Goal: Navigation & Orientation: Find specific page/section

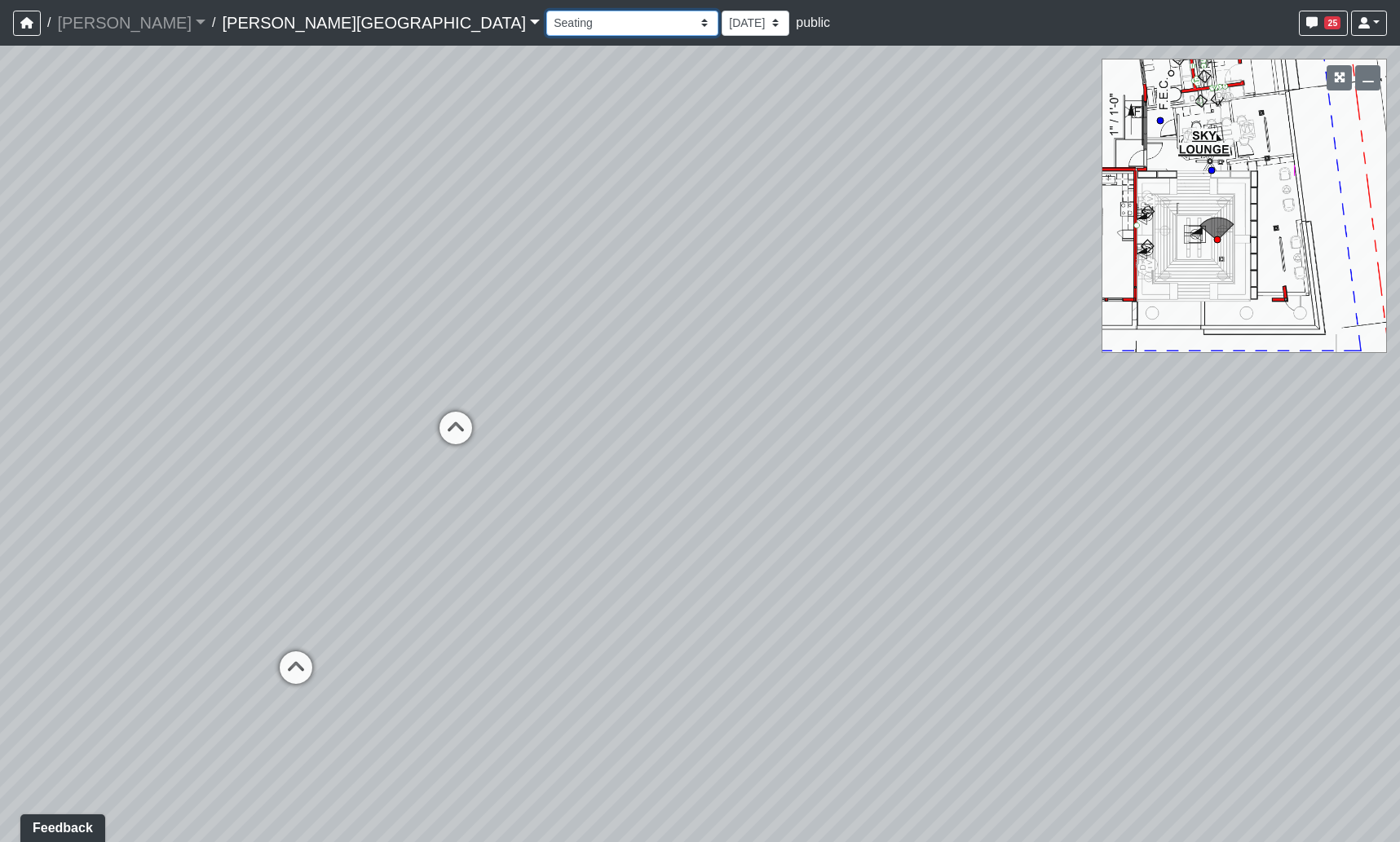
click at [546, 32] on select "Hallway Hospitality Bar Package Room Package Room Entry Pool Courtyard Entry 1 …" at bounding box center [632, 22] width 172 height 25
click at [546, 10] on select "Hallway Hospitality Bar Package Room Package Room Entry Pool Courtyard Entry 1 …" at bounding box center [632, 22] width 172 height 25
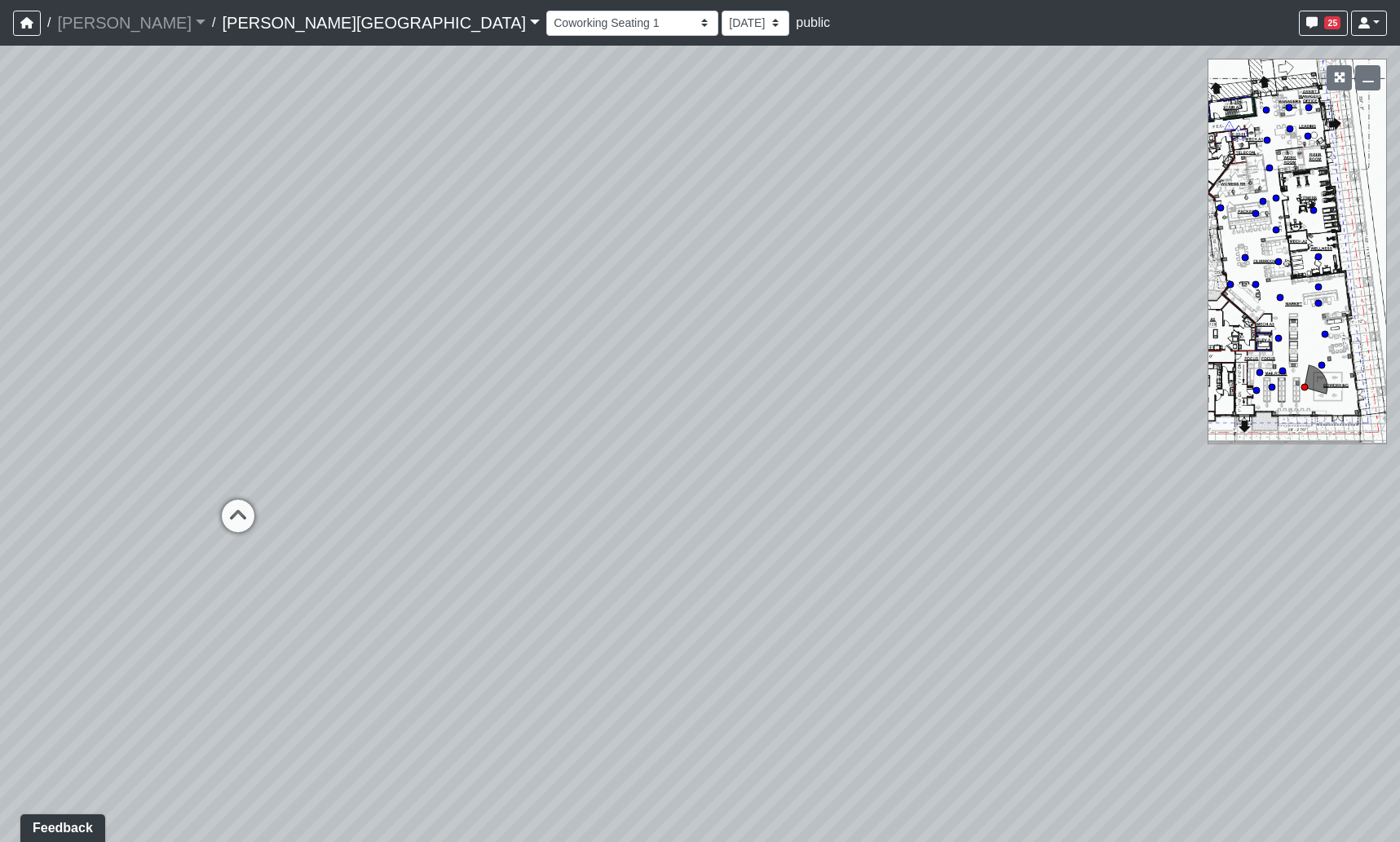
drag, startPoint x: 383, startPoint y: 445, endPoint x: 1245, endPoint y: 341, distance: 868.3
click at [1244, 340] on div "Loading... Coffee Bar Loading... Leasing Entry 2 Loading... Managers Office Loa…" at bounding box center [700, 444] width 1400 height 796
click at [618, 458] on icon at bounding box center [630, 463] width 48 height 48
drag, startPoint x: 655, startPoint y: 460, endPoint x: 961, endPoint y: 480, distance: 306.7
click at [961, 480] on div "Loading... Coffee Bar Loading... Leasing Entry 2 Loading... Managers Office Loa…" at bounding box center [700, 444] width 1400 height 796
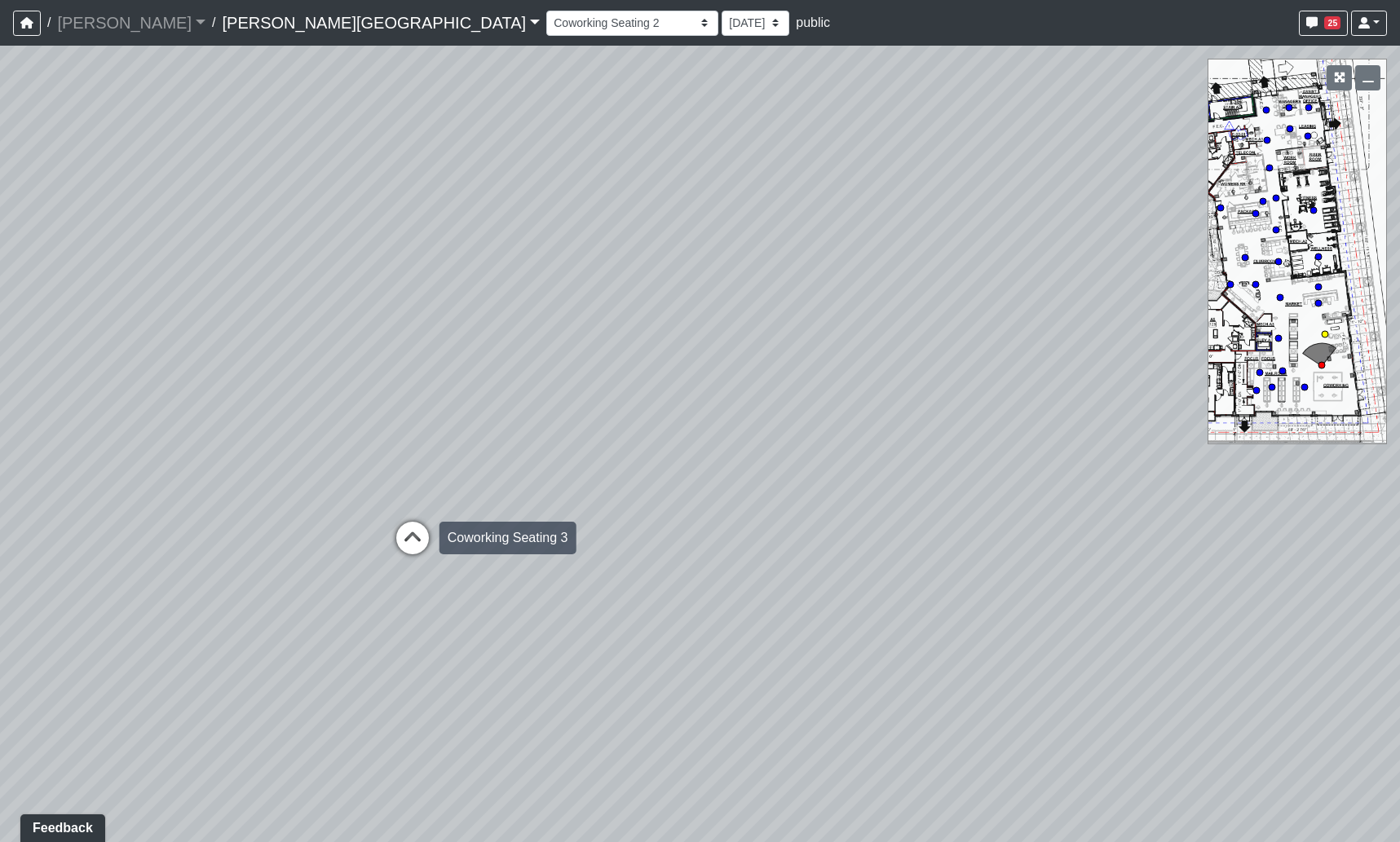
click at [410, 543] on icon at bounding box center [412, 546] width 48 height 48
drag, startPoint x: 918, startPoint y: 547, endPoint x: 74, endPoint y: 271, distance: 888.0
click at [76, 271] on div "Loading... Coffee Bar Loading... Leasing Entry 2 Loading... Managers Office Loa…" at bounding box center [700, 444] width 1400 height 796
drag, startPoint x: 896, startPoint y: 474, endPoint x: 16, endPoint y: 498, distance: 880.3
click at [16, 498] on div "Loading... Coffee Bar Loading... Leasing Entry 2 Loading... Managers Office Loa…" at bounding box center [700, 444] width 1400 height 796
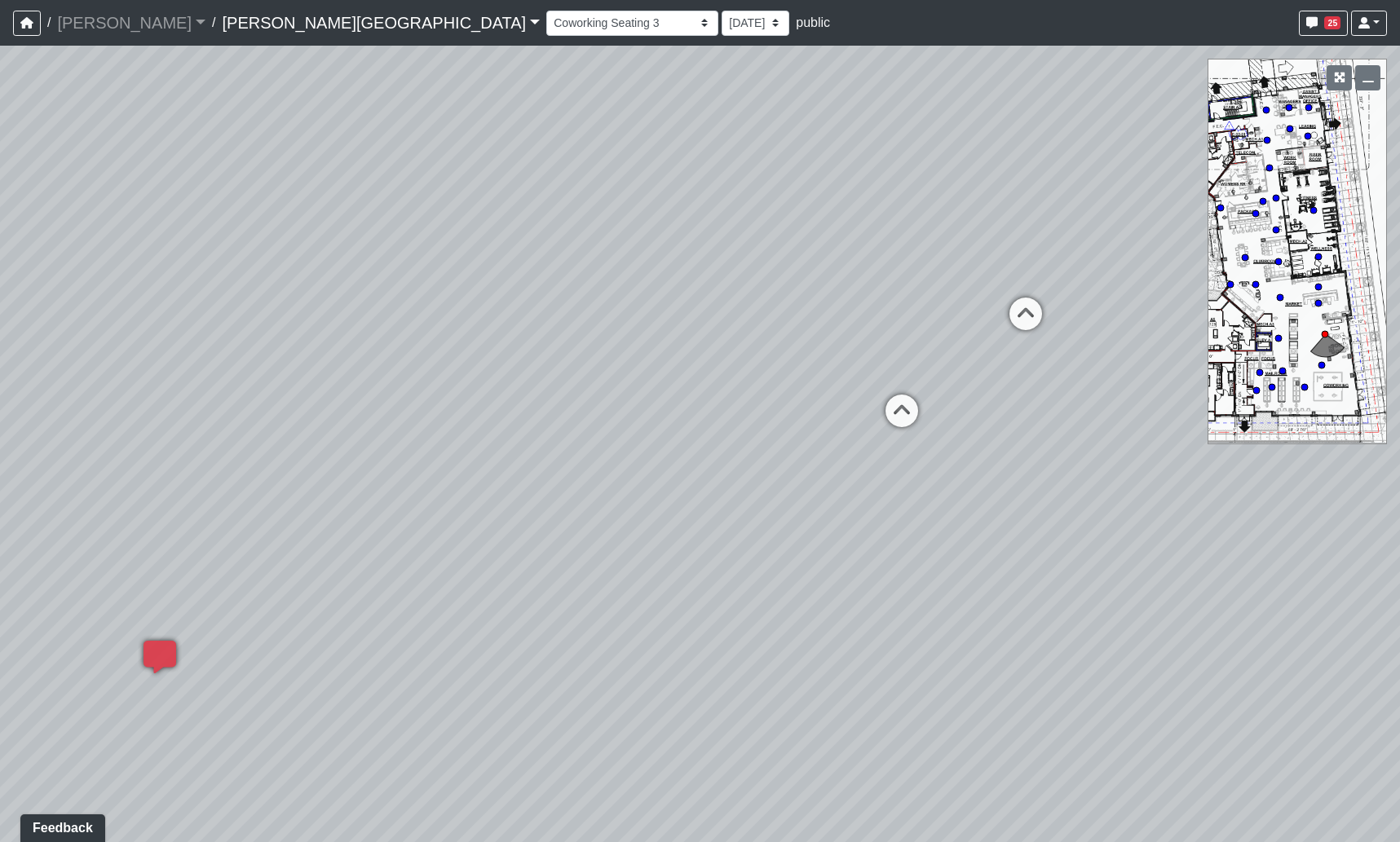
drag, startPoint x: 929, startPoint y: 493, endPoint x: 348, endPoint y: 619, distance: 594.5
click at [348, 619] on div "Loading... Coffee Bar Loading... Leasing Entry 2 Loading... Managers Office Loa…" at bounding box center [700, 444] width 1400 height 796
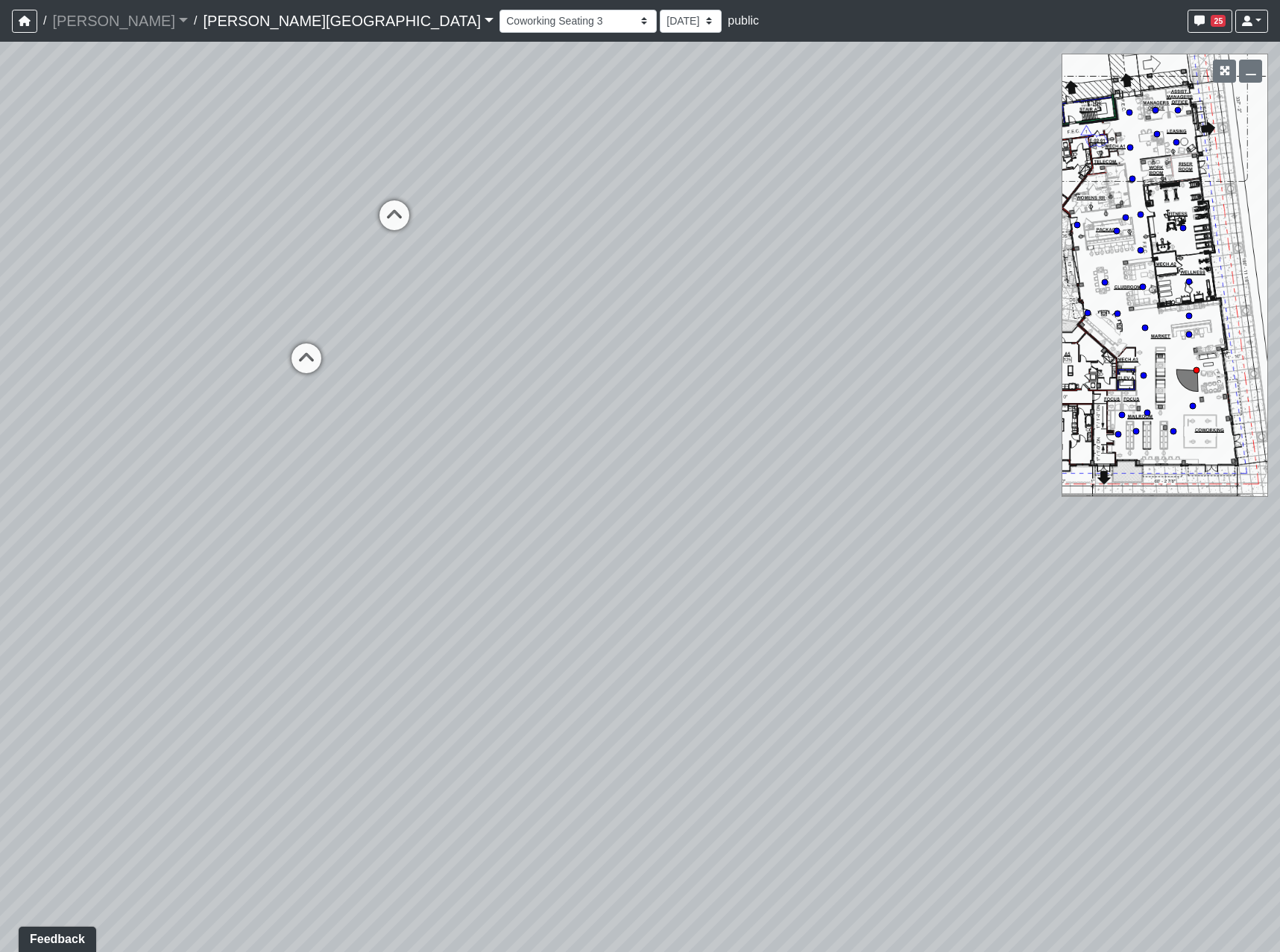
drag, startPoint x: 739, startPoint y: 591, endPoint x: 74, endPoint y: 473, distance: 675.4
click at [0, 468] on html "/ [PERSON_NAME] Loading... / [PERSON_NAME][GEOGRAPHIC_DATA] [PERSON_NAME][GEOGR…" at bounding box center [640, 476] width 1280 height 952
drag, startPoint x: 777, startPoint y: 457, endPoint x: 17, endPoint y: 539, distance: 764.4
click at [42, 537] on div "Loading... Coffee Bar Loading... Leasing Entry 2 Loading... Managers Office Loa…" at bounding box center [640, 497] width 1280 height 911
drag, startPoint x: 240, startPoint y: 507, endPoint x: 409, endPoint y: 497, distance: 169.3
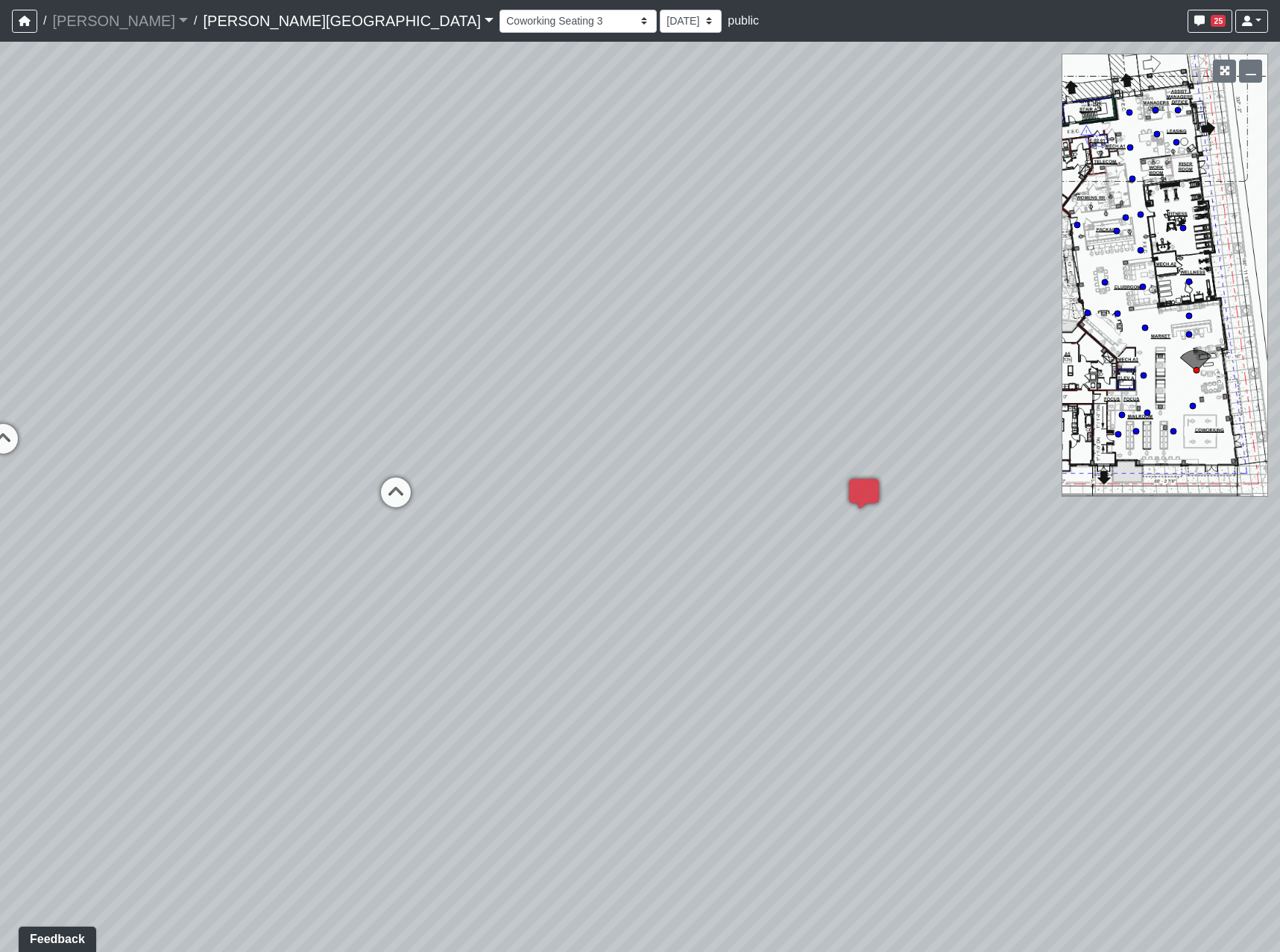
click at [366, 491] on div "Loading... Coffee Bar Loading... Leasing Entry 2 Loading... Managers Office Loa…" at bounding box center [640, 497] width 1280 height 911
click at [479, 480] on icon at bounding box center [470, 485] width 44 height 44
drag, startPoint x: 275, startPoint y: 567, endPoint x: 899, endPoint y: 585, distance: 624.3
click at [899, 584] on div "Loading... Coffee Bar Loading... Leasing Entry 2 Loading... Managers Office Loa…" at bounding box center [640, 497] width 1280 height 911
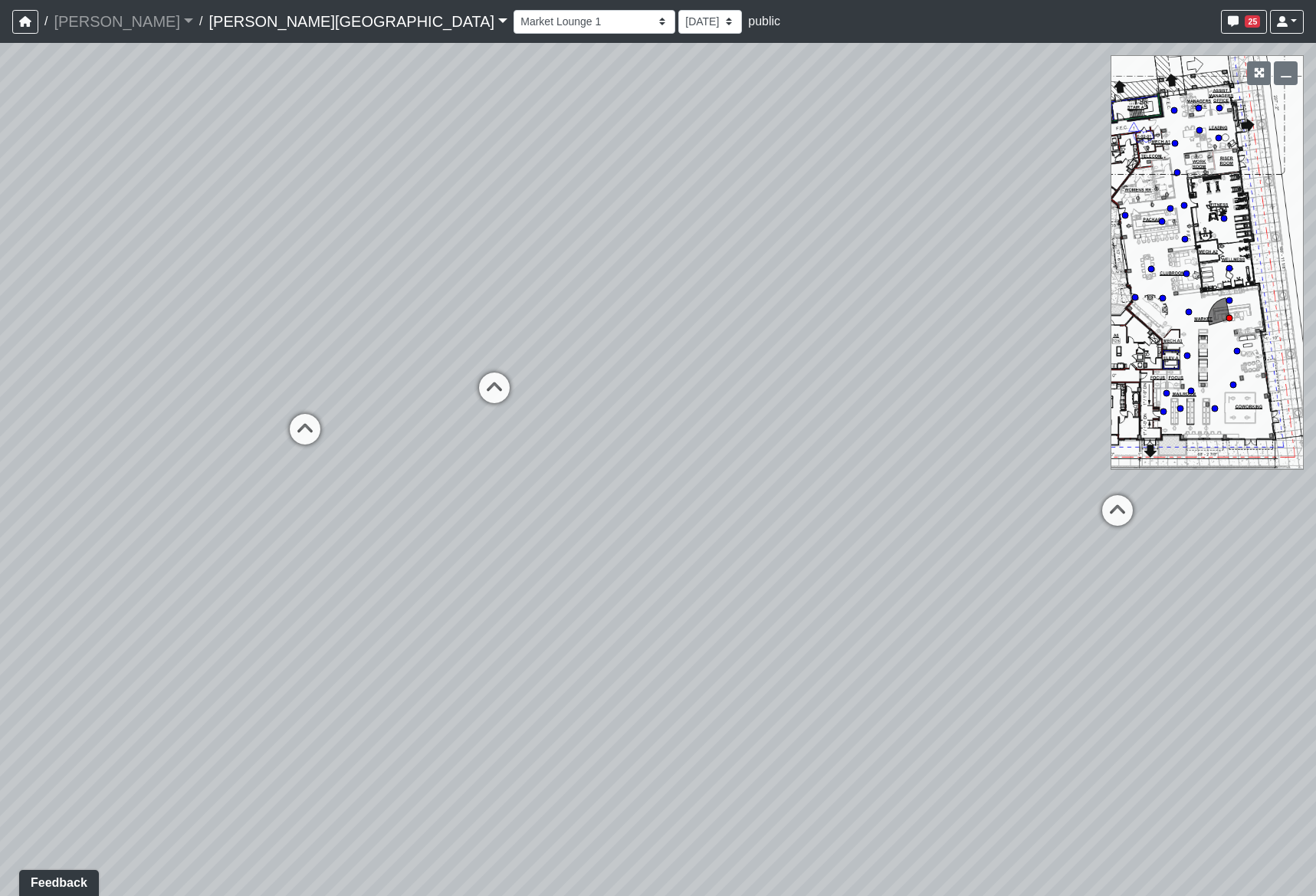
drag, startPoint x: 673, startPoint y: 479, endPoint x: 708, endPoint y: 497, distance: 39.4
click at [708, 497] on div "Loading... Coffee Bar Loading... Leasing Entry 2 Loading... Managers Office Loa…" at bounding box center [658, 470] width 1316 height 853
click at [301, 418] on icon at bounding box center [297, 422] width 46 height 46
drag, startPoint x: 196, startPoint y: 431, endPoint x: 1356, endPoint y: 444, distance: 1160.1
click at [1315, 444] on html "/ [PERSON_NAME] Loading... / [PERSON_NAME][GEOGRAPHIC_DATA] [PERSON_NAME][GEOGR…" at bounding box center [658, 448] width 1316 height 896
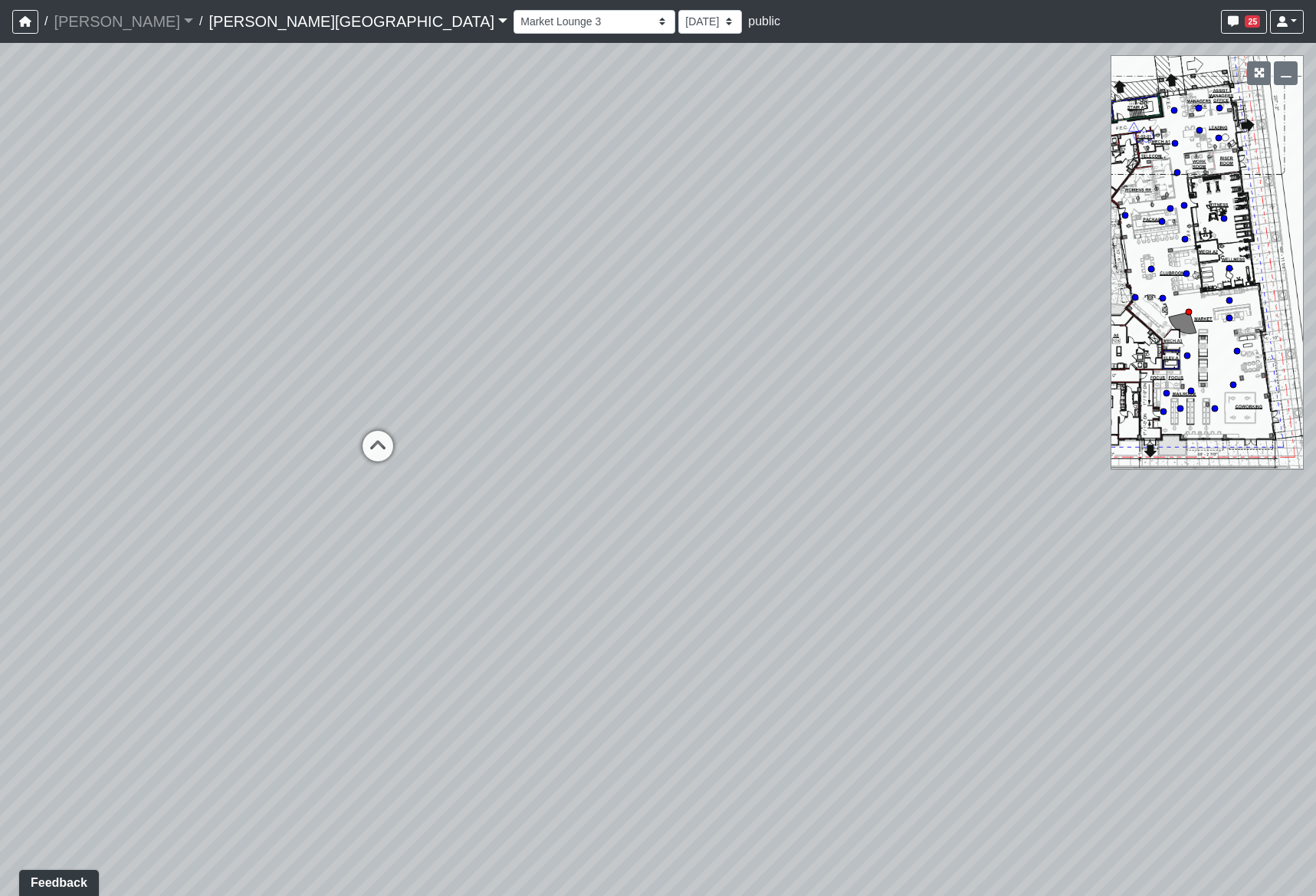
drag, startPoint x: 372, startPoint y: 452, endPoint x: 1061, endPoint y: 549, distance: 695.8
click at [1174, 518] on div "Loading... Coffee Bar Loading... Leasing Entry 2 Loading... Managers Office Loa…" at bounding box center [658, 470] width 1316 height 853
drag, startPoint x: 321, startPoint y: 724, endPoint x: 1406, endPoint y: 710, distance: 1085.1
click at [1315, 710] on html "/ [PERSON_NAME] Loading... / [PERSON_NAME][GEOGRAPHIC_DATA] [PERSON_NAME][GEOGR…" at bounding box center [658, 448] width 1316 height 896
click at [759, 362] on icon at bounding box center [756, 369] width 46 height 46
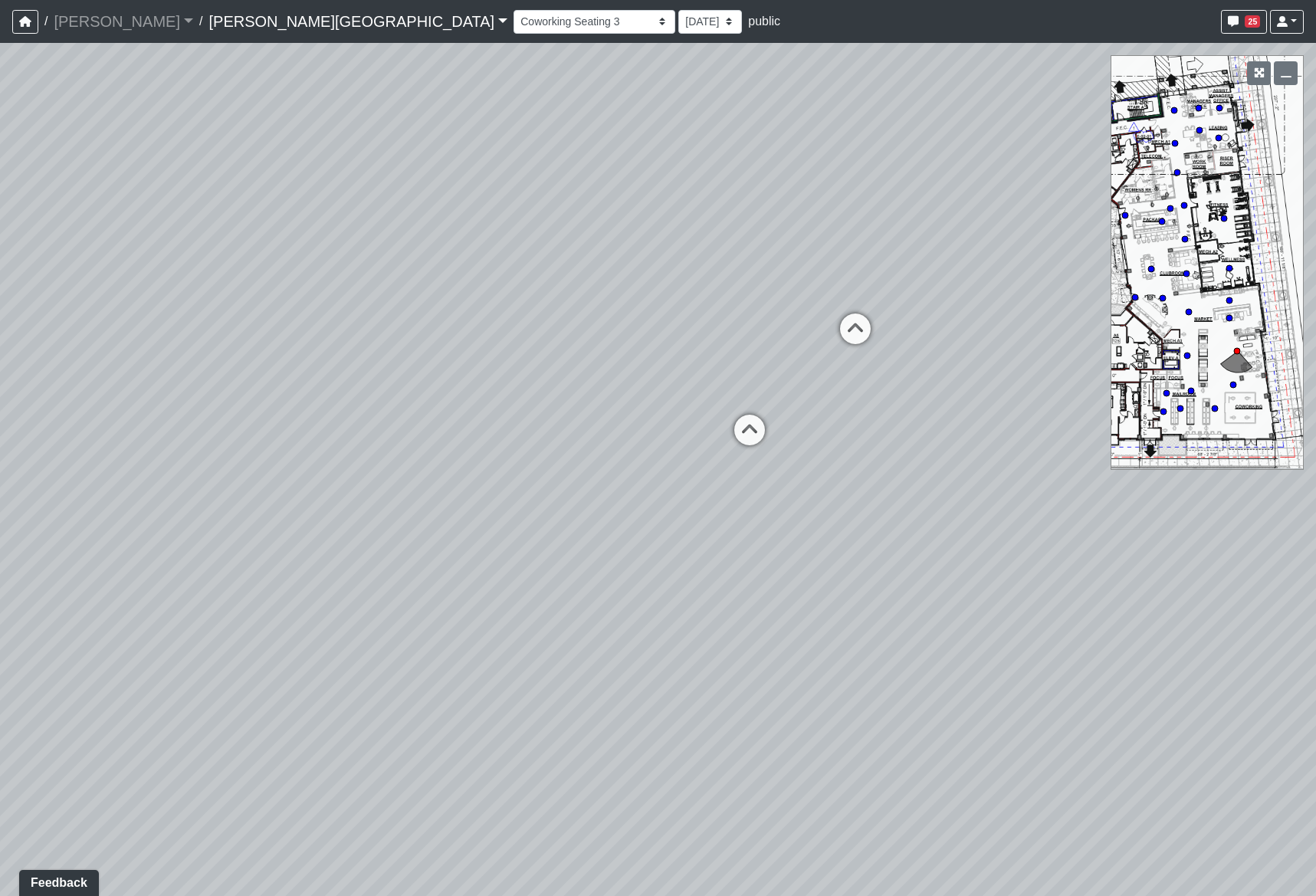
drag, startPoint x: 812, startPoint y: 382, endPoint x: -173, endPoint y: 382, distance: 985.0
click at [0, 382] on html "/ [PERSON_NAME] Loading... / [PERSON_NAME][GEOGRAPHIC_DATA] [PERSON_NAME][GEOGR…" at bounding box center [658, 448] width 1316 height 896
drag, startPoint x: 426, startPoint y: 450, endPoint x: -109, endPoint y: 449, distance: 535.0
click at [0, 449] on html "/ [PERSON_NAME] Loading... / [PERSON_NAME][GEOGRAPHIC_DATA] [PERSON_NAME][GEOGR…" at bounding box center [658, 448] width 1316 height 896
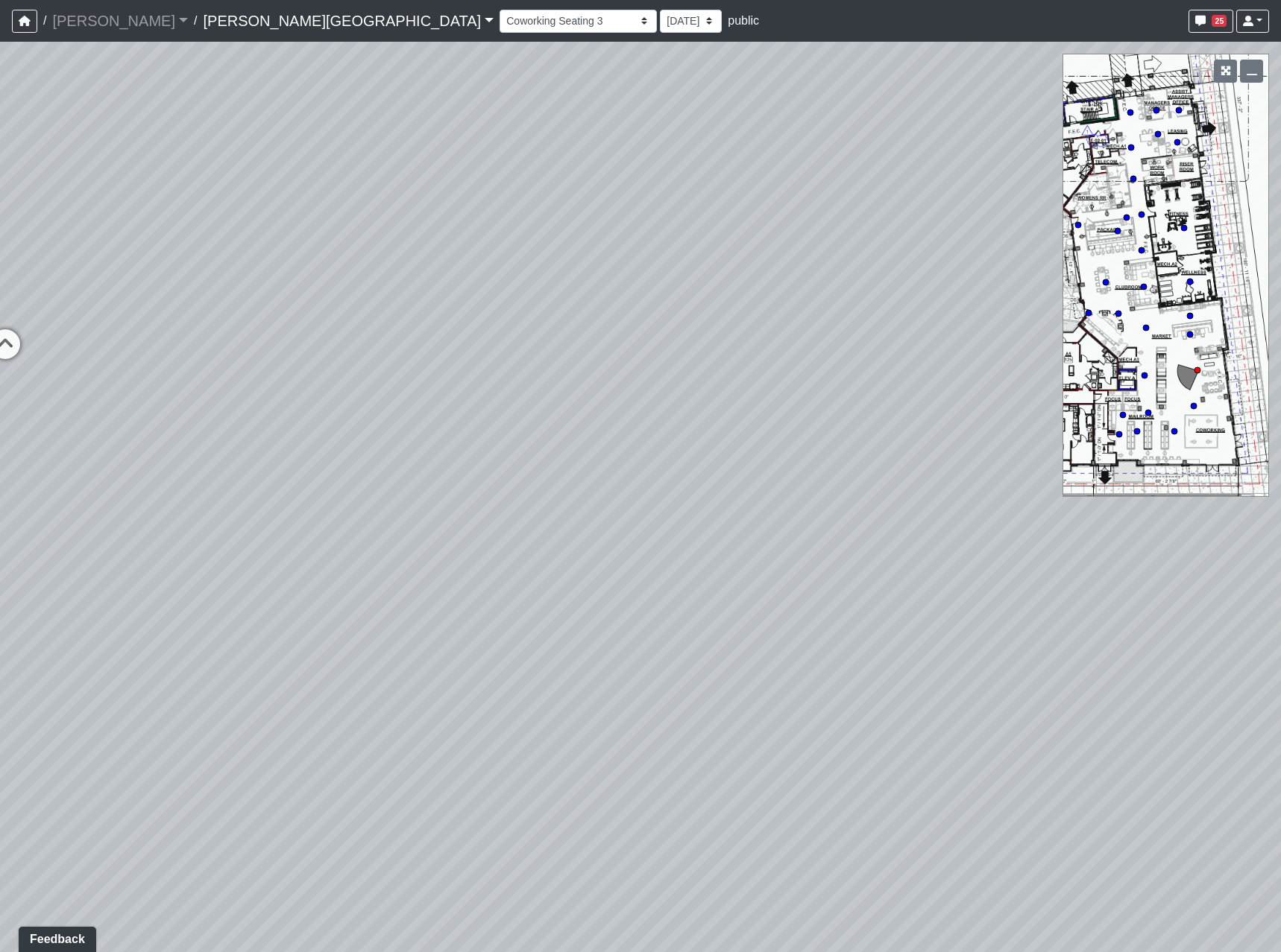
drag, startPoint x: 235, startPoint y: 499, endPoint x: 994, endPoint y: 596, distance: 765.2
click at [967, 591] on div "Loading... Coffee Bar Loading... Leasing Entry 2 Loading... Managers Office Loa…" at bounding box center [640, 497] width 1281 height 911
drag, startPoint x: 215, startPoint y: 558, endPoint x: 470, endPoint y: 556, distance: 255.0
click at [469, 556] on div "Loading... Coffee Bar Loading... Leasing Entry 2 Loading... Managers Office Loa…" at bounding box center [640, 497] width 1281 height 911
click at [519, 566] on icon at bounding box center [512, 571] width 44 height 44
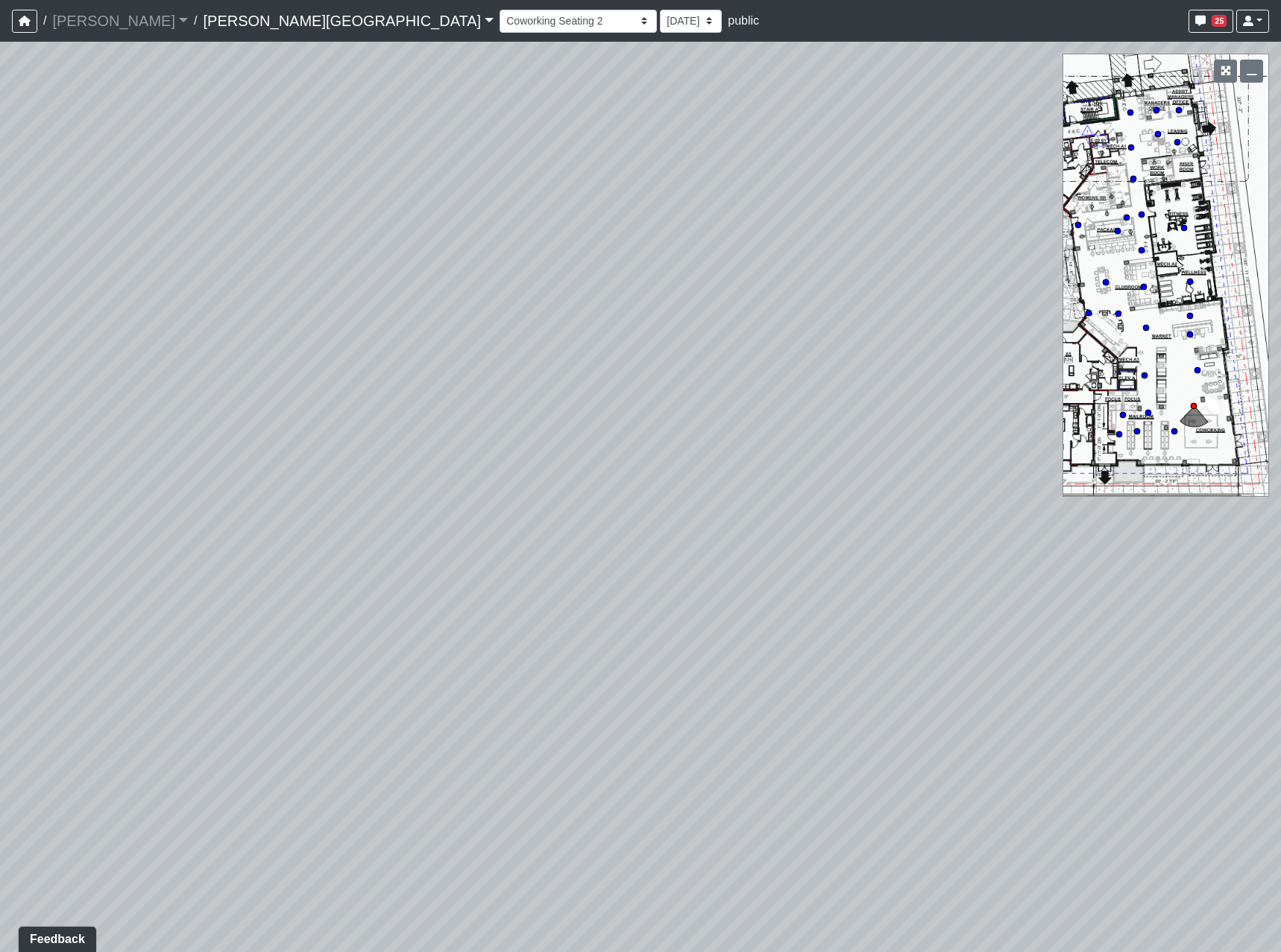
drag, startPoint x: 351, startPoint y: 567, endPoint x: 718, endPoint y: 373, distance: 415.1
click at [718, 374] on div "Loading... Coffee Bar Loading... Leasing Entry 2 Loading... Managers Office Loa…" at bounding box center [640, 497] width 1281 height 911
drag, startPoint x: 553, startPoint y: 545, endPoint x: 1281, endPoint y: 552, distance: 728.0
click at [1279, 552] on html "/ [PERSON_NAME] Loading... / [PERSON_NAME][GEOGRAPHIC_DATA] [PERSON_NAME][GEOGR…" at bounding box center [640, 476] width 1281 height 952
drag, startPoint x: 414, startPoint y: 541, endPoint x: 1230, endPoint y: 544, distance: 816.0
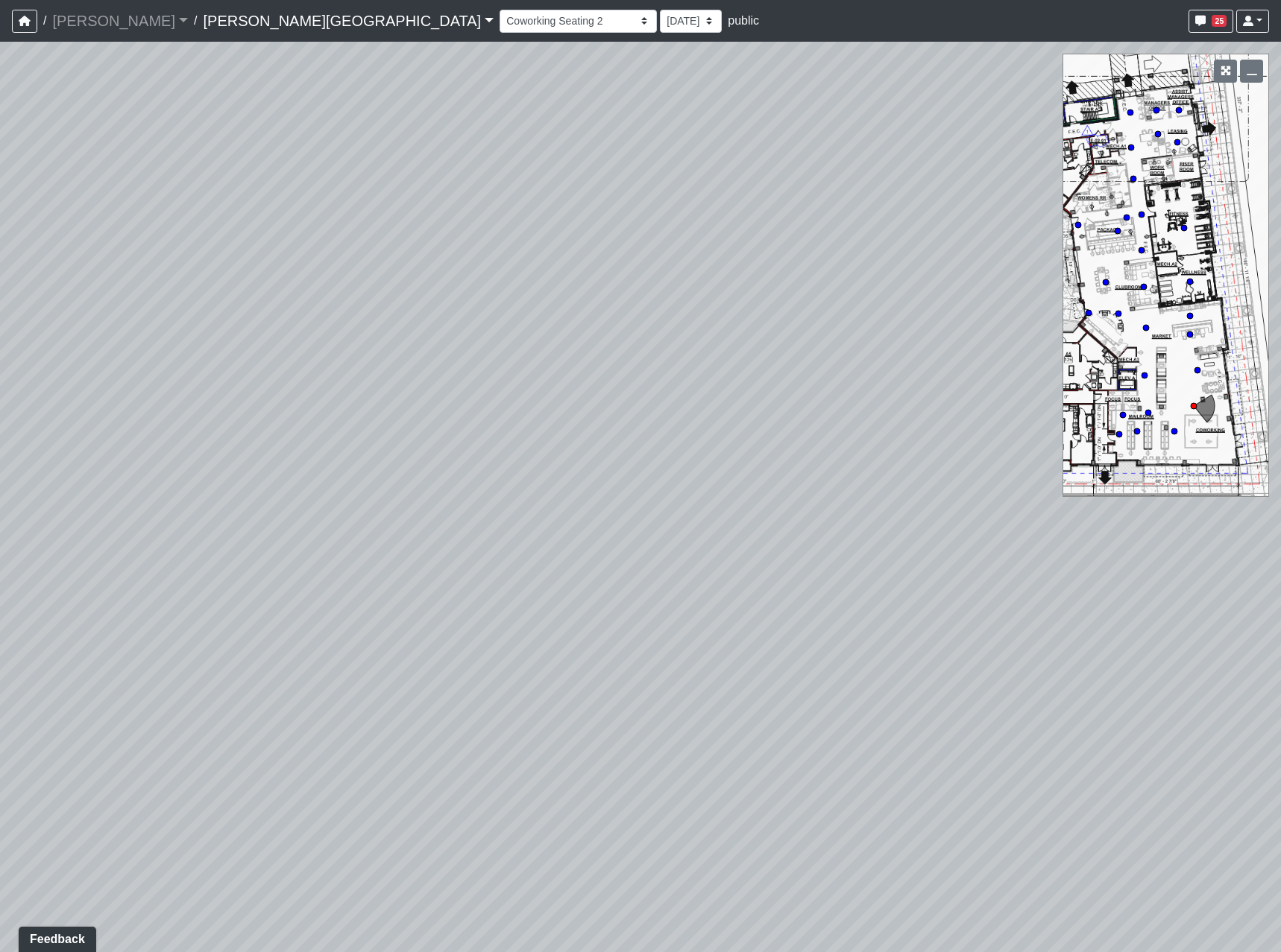
click at [1218, 539] on div "Loading... Coffee Bar Loading... Leasing Entry 2 Loading... Managers Office Loa…" at bounding box center [640, 497] width 1281 height 911
drag, startPoint x: 376, startPoint y: 522, endPoint x: 1197, endPoint y: 539, distance: 821.2
click at [1197, 539] on div "Loading... Coffee Bar Loading... Leasing Entry 2 Loading... Managers Office Loa…" at bounding box center [640, 497] width 1281 height 911
click at [493, 419] on icon at bounding box center [503, 425] width 44 height 44
drag, startPoint x: 507, startPoint y: 459, endPoint x: -203, endPoint y: 487, distance: 710.6
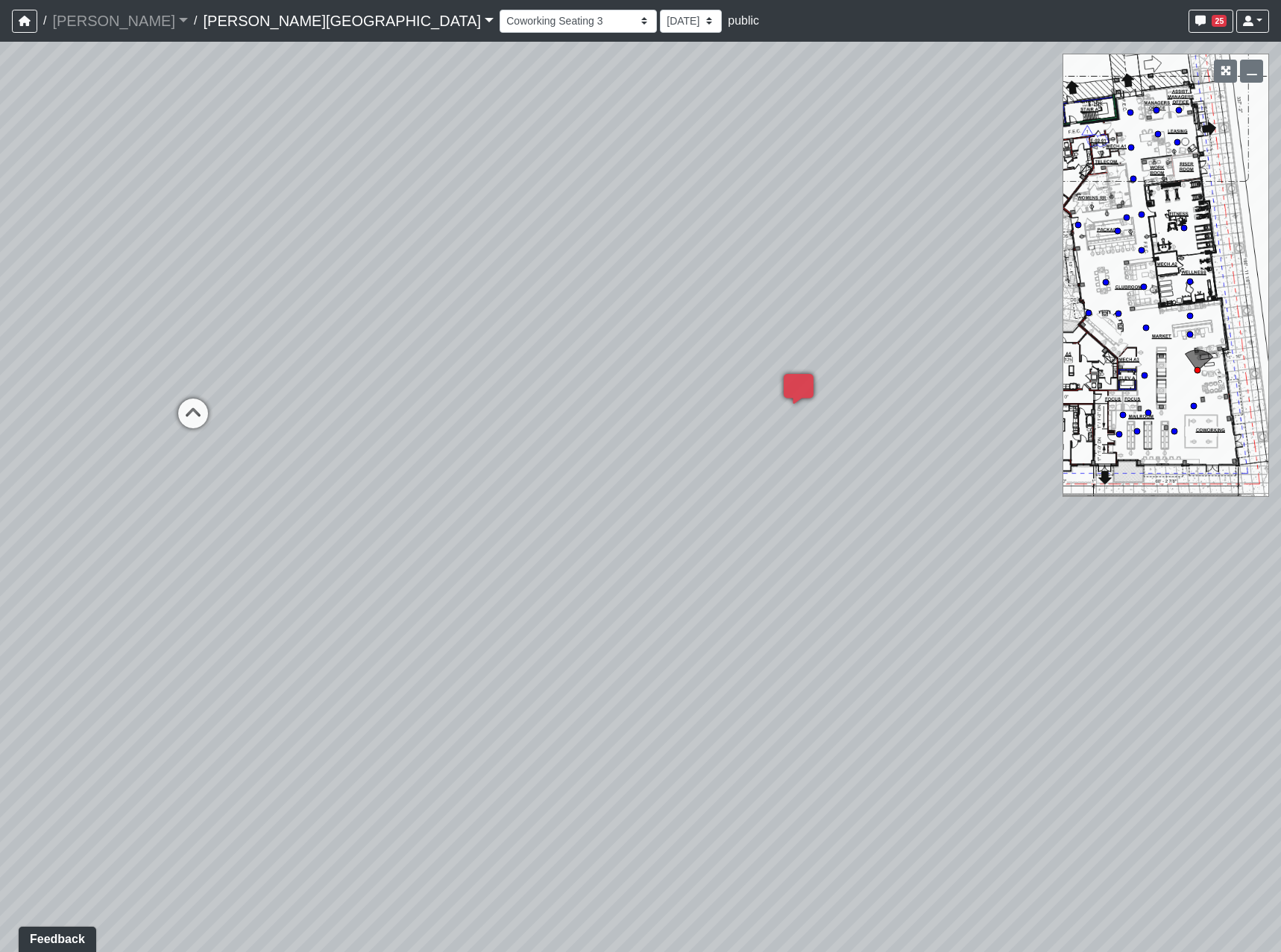
click at [0, 487] on html "/ [PERSON_NAME] Loading... / [PERSON_NAME][GEOGRAPHIC_DATA] [PERSON_NAME][GEOGR…" at bounding box center [640, 476] width 1281 height 952
drag, startPoint x: 763, startPoint y: 554, endPoint x: 176, endPoint y: 496, distance: 589.9
click at [121, 494] on div "Loading... Coffee Bar Loading... Leasing Entry 2 Loading... Managers Office Loa…" at bounding box center [640, 497] width 1281 height 911
drag, startPoint x: 783, startPoint y: 488, endPoint x: 652, endPoint y: 437, distance: 140.6
click at [618, 484] on div "Loading... Coffee Bar Loading... Leasing Entry 2 Loading... Managers Office Loa…" at bounding box center [640, 497] width 1281 height 911
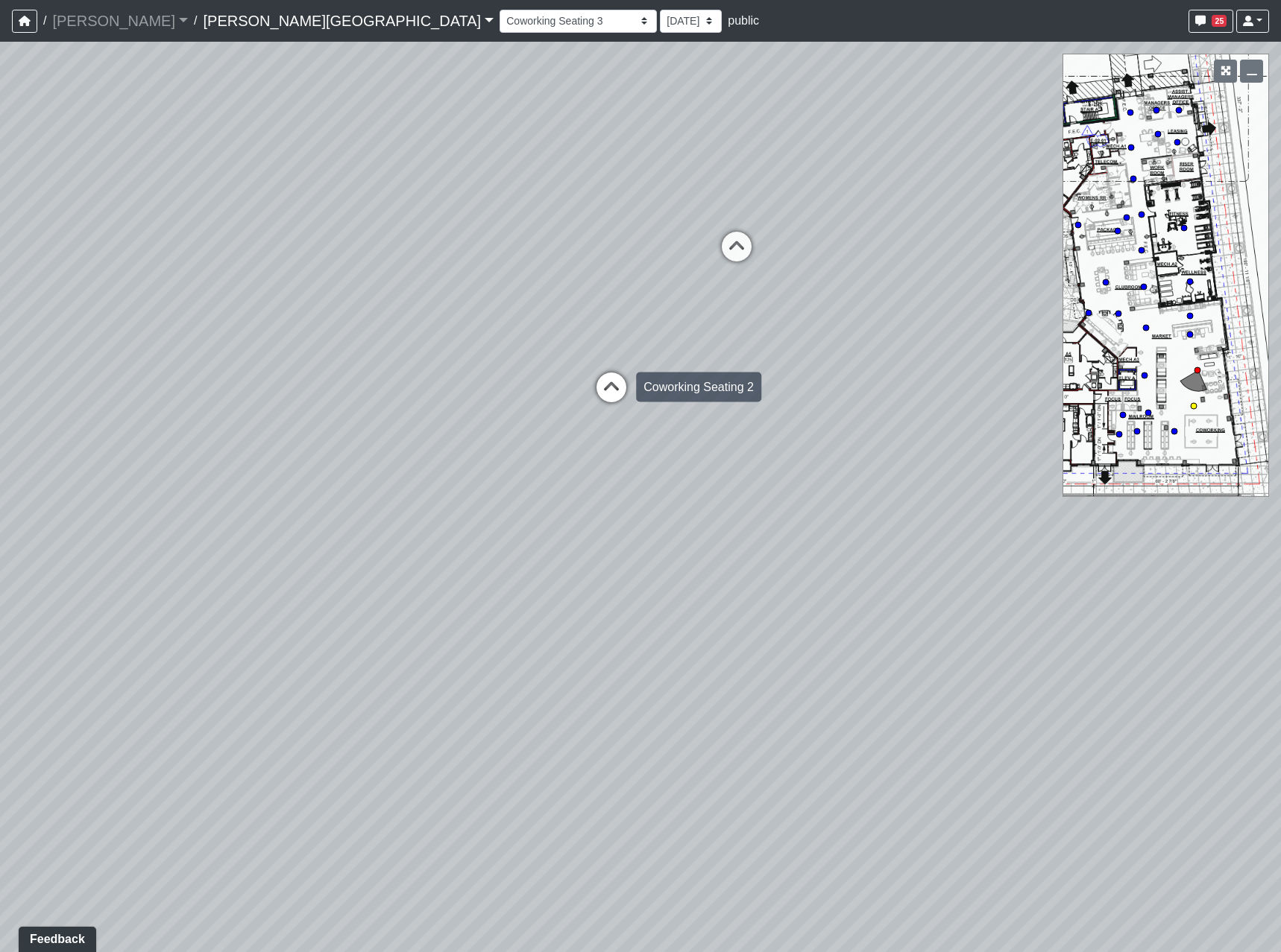
click at [603, 381] on icon at bounding box center [611, 395] width 44 height 44
select select "s8G2UFdYkfqv77tSwsqNr7"
